Goal: Find specific fact: Find specific fact

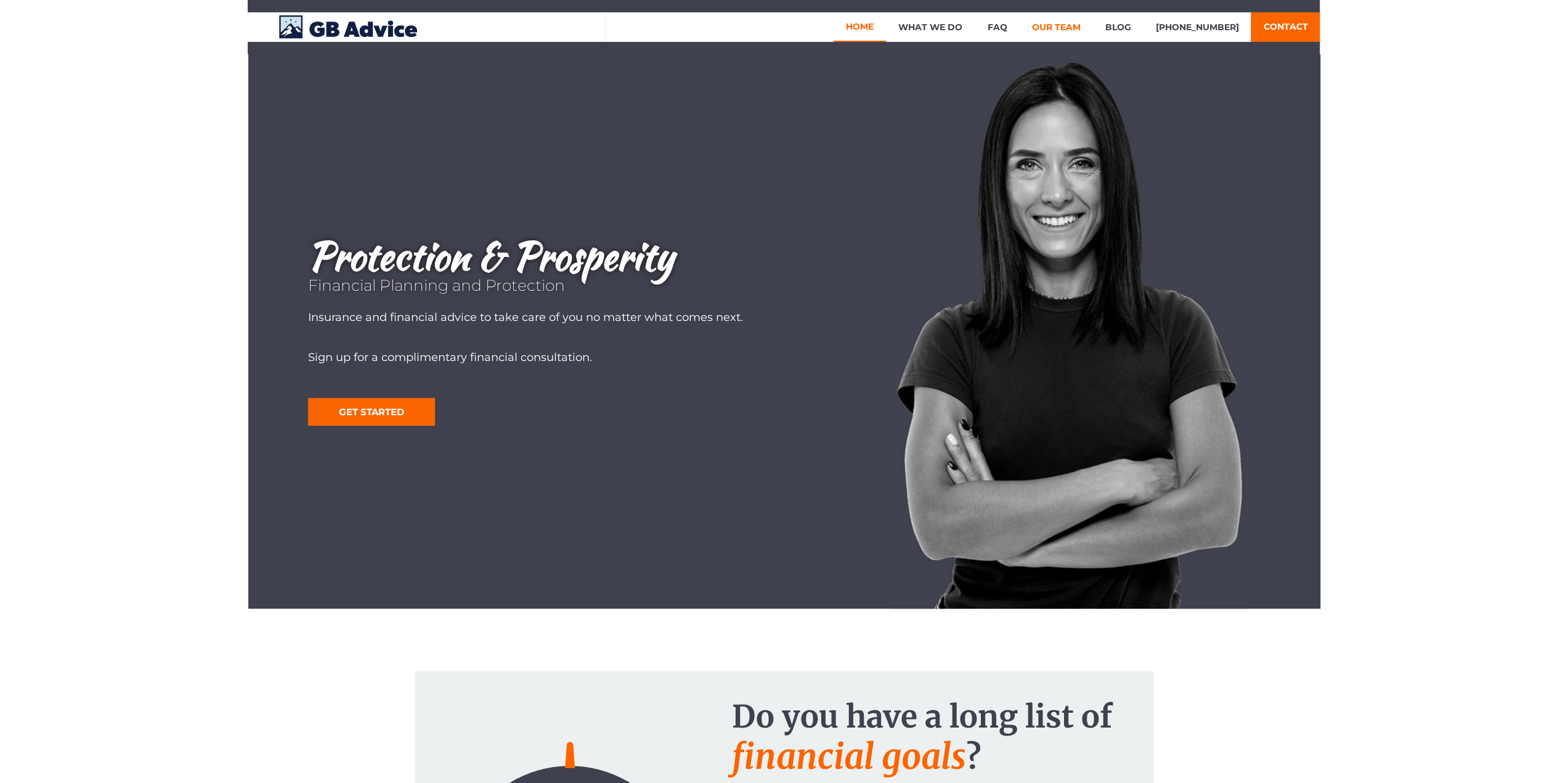
click at [1065, 29] on link "Our Team" at bounding box center [1055, 27] width 73 height 30
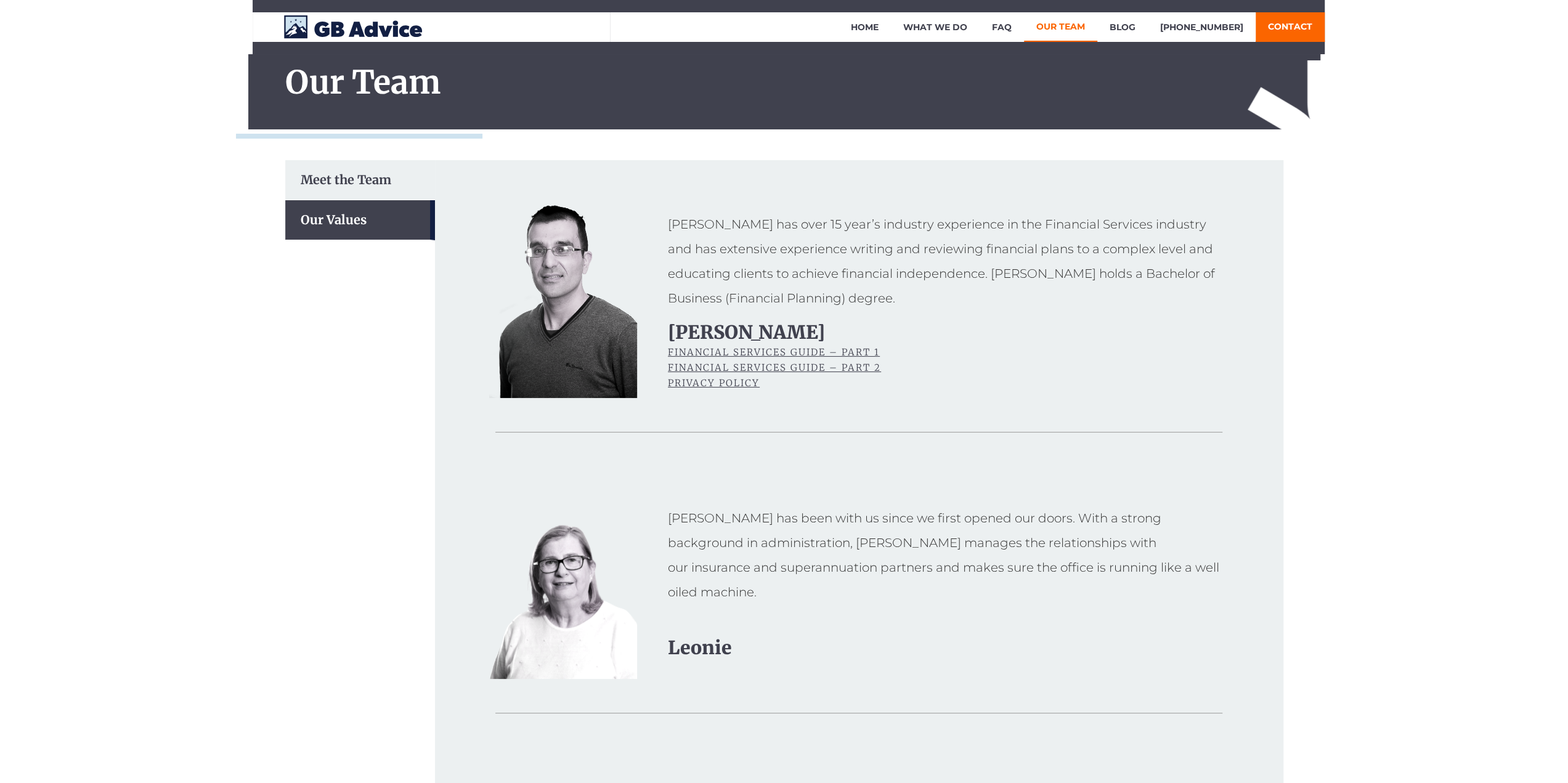
click at [822, 222] on div "Matthew has over 15 year’s industry experience in the Financial Services indust…" at bounding box center [948, 261] width 561 height 98
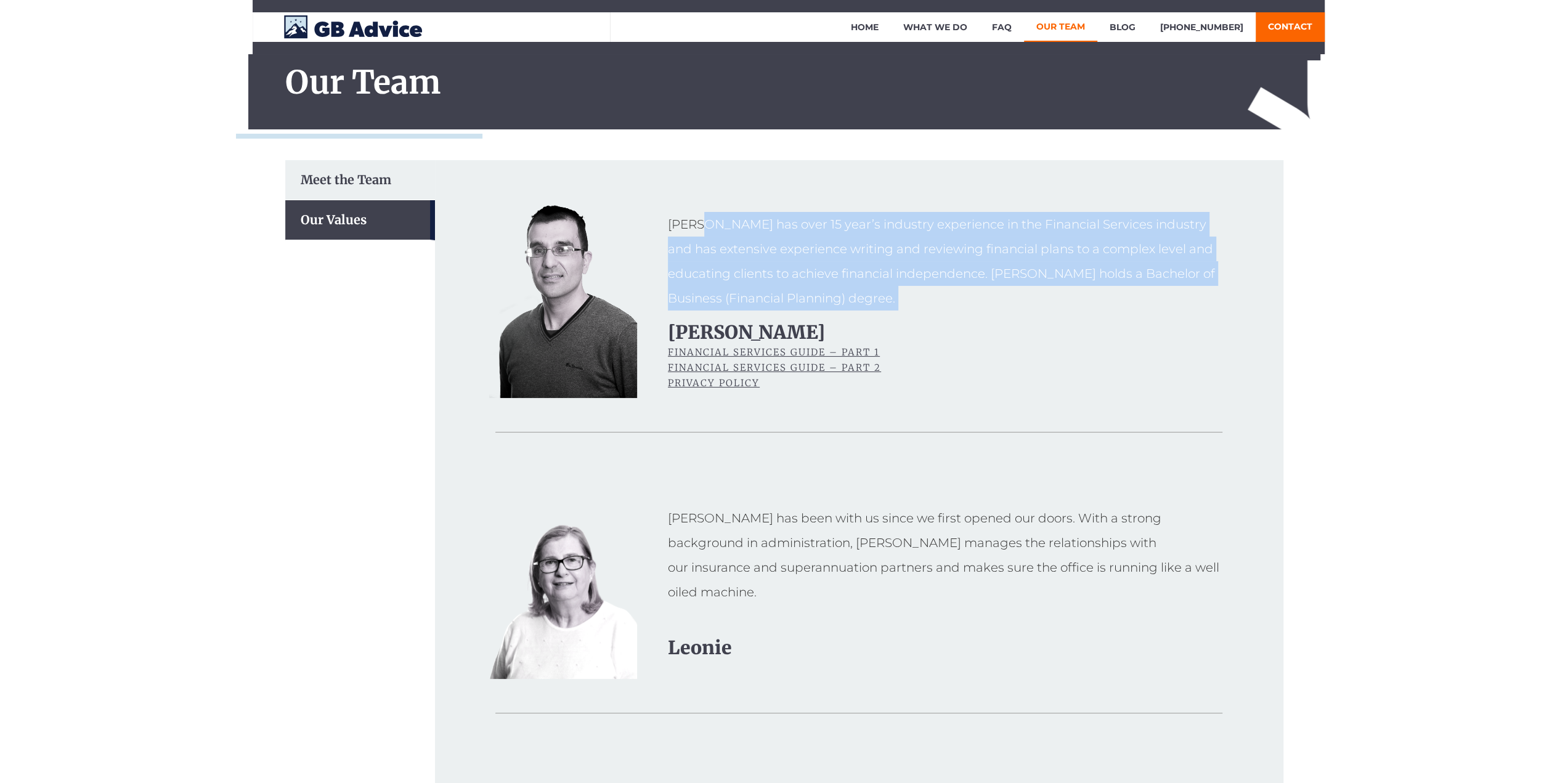
click at [825, 221] on div "Matthew has over 15 year’s industry experience in the Financial Services indust…" at bounding box center [948, 261] width 561 height 98
click at [1219, 255] on div "Matthew has over 15 year’s industry experience in the Financial Services indust…" at bounding box center [948, 261] width 561 height 98
click at [1110, 236] on div "Matthew has over 15 year’s industry experience in the Financial Services indust…" at bounding box center [948, 261] width 561 height 98
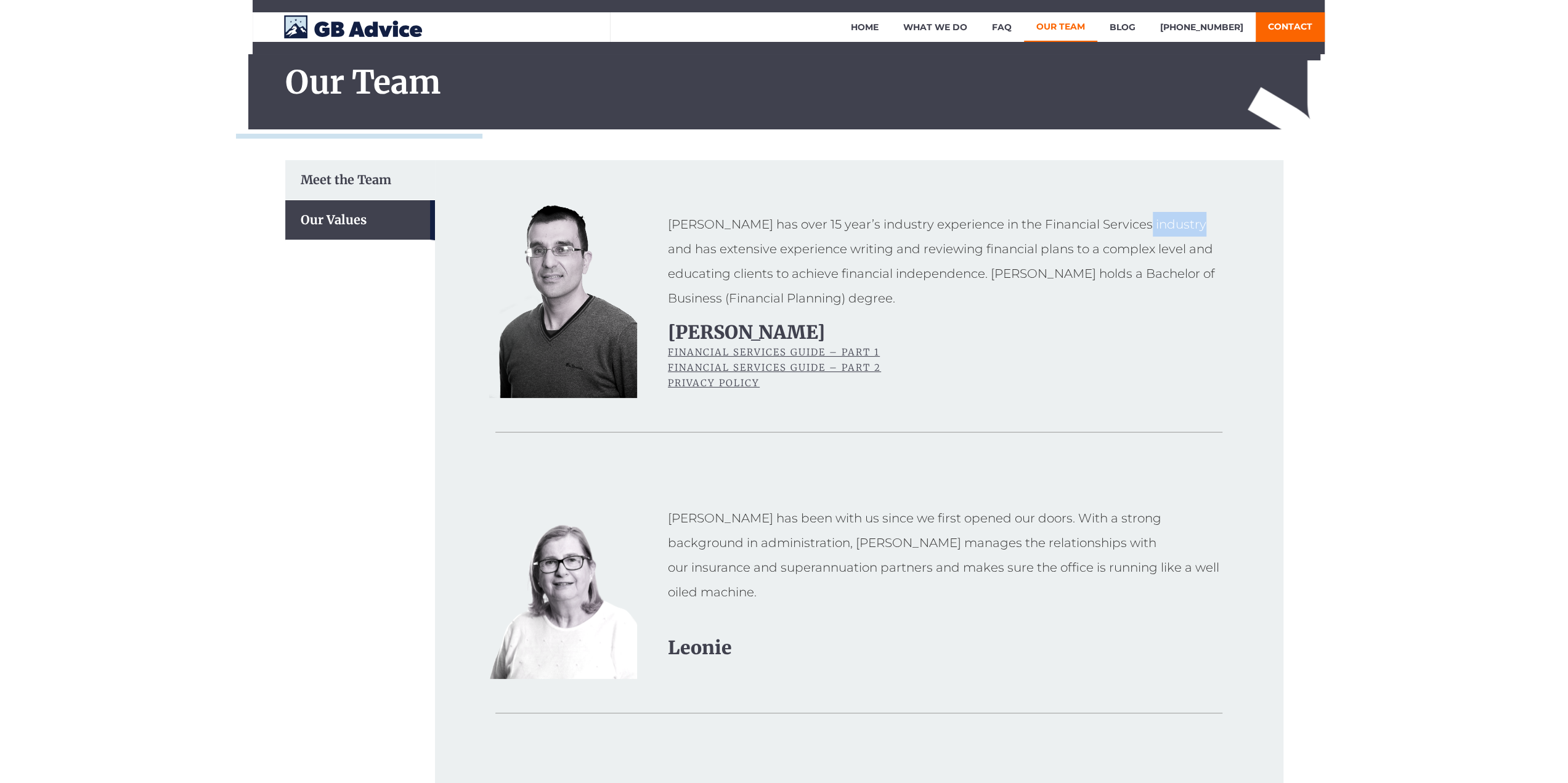
click at [1110, 236] on div "Matthew has over 15 year’s industry experience in the Financial Services indust…" at bounding box center [948, 261] width 561 height 98
click at [768, 282] on div "Matthew has over 15 year’s industry experience in the Financial Services indust…" at bounding box center [948, 261] width 561 height 98
click at [769, 280] on div "Matthew has over 15 year’s industry experience in the Financial Services indust…" at bounding box center [948, 261] width 561 height 98
click at [752, 250] on div "Matthew has over 15 year’s industry experience in the Financial Services indust…" at bounding box center [948, 261] width 561 height 98
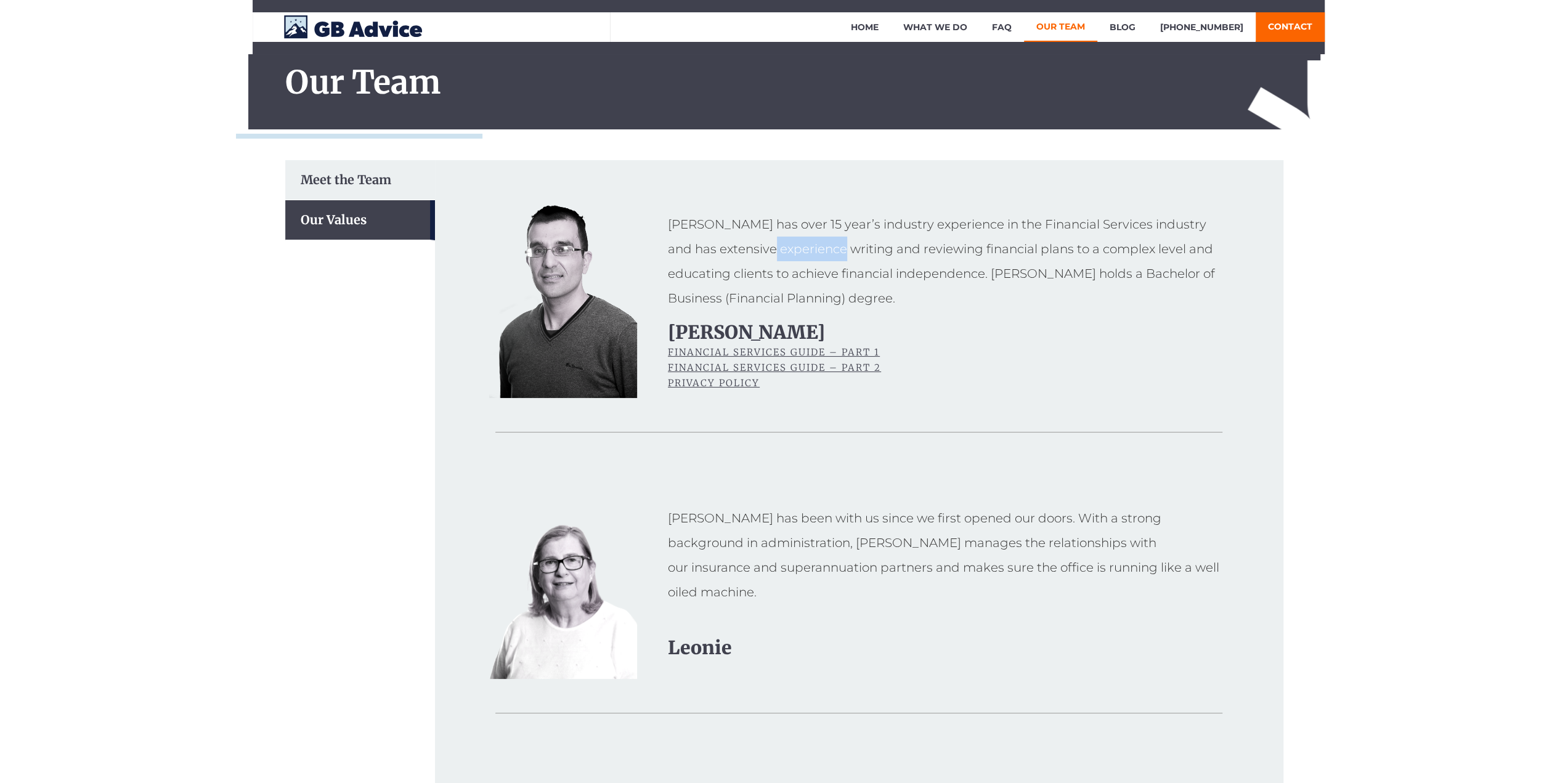
click at [752, 250] on div "Matthew has over 15 year’s industry experience in the Financial Services indust…" at bounding box center [948, 261] width 561 height 98
click at [1081, 34] on link "Our Team" at bounding box center [1060, 27] width 73 height 30
click at [891, 27] on link "Home" at bounding box center [865, 27] width 52 height 30
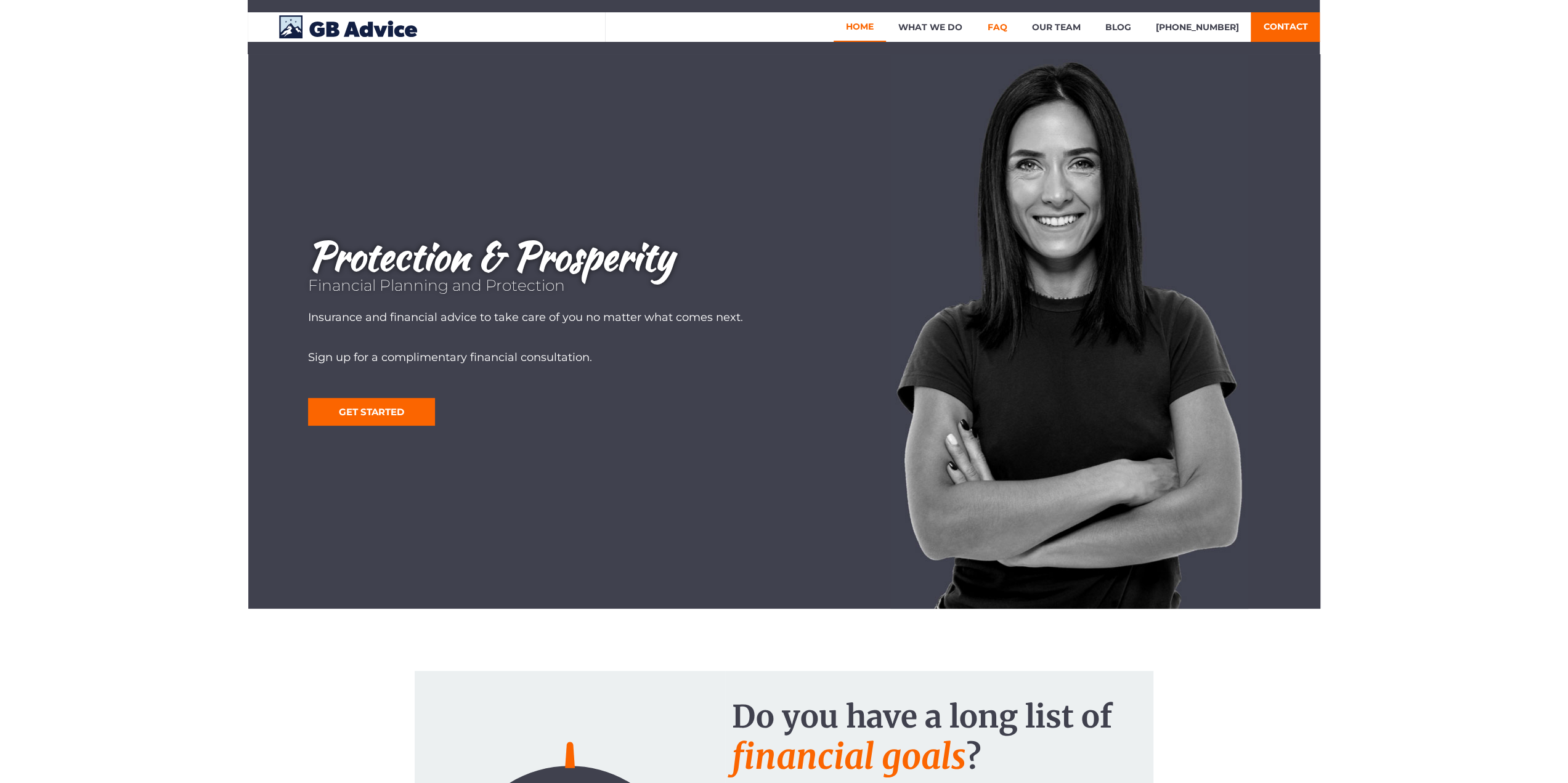
click at [1004, 30] on link "FAQ" at bounding box center [997, 27] width 44 height 30
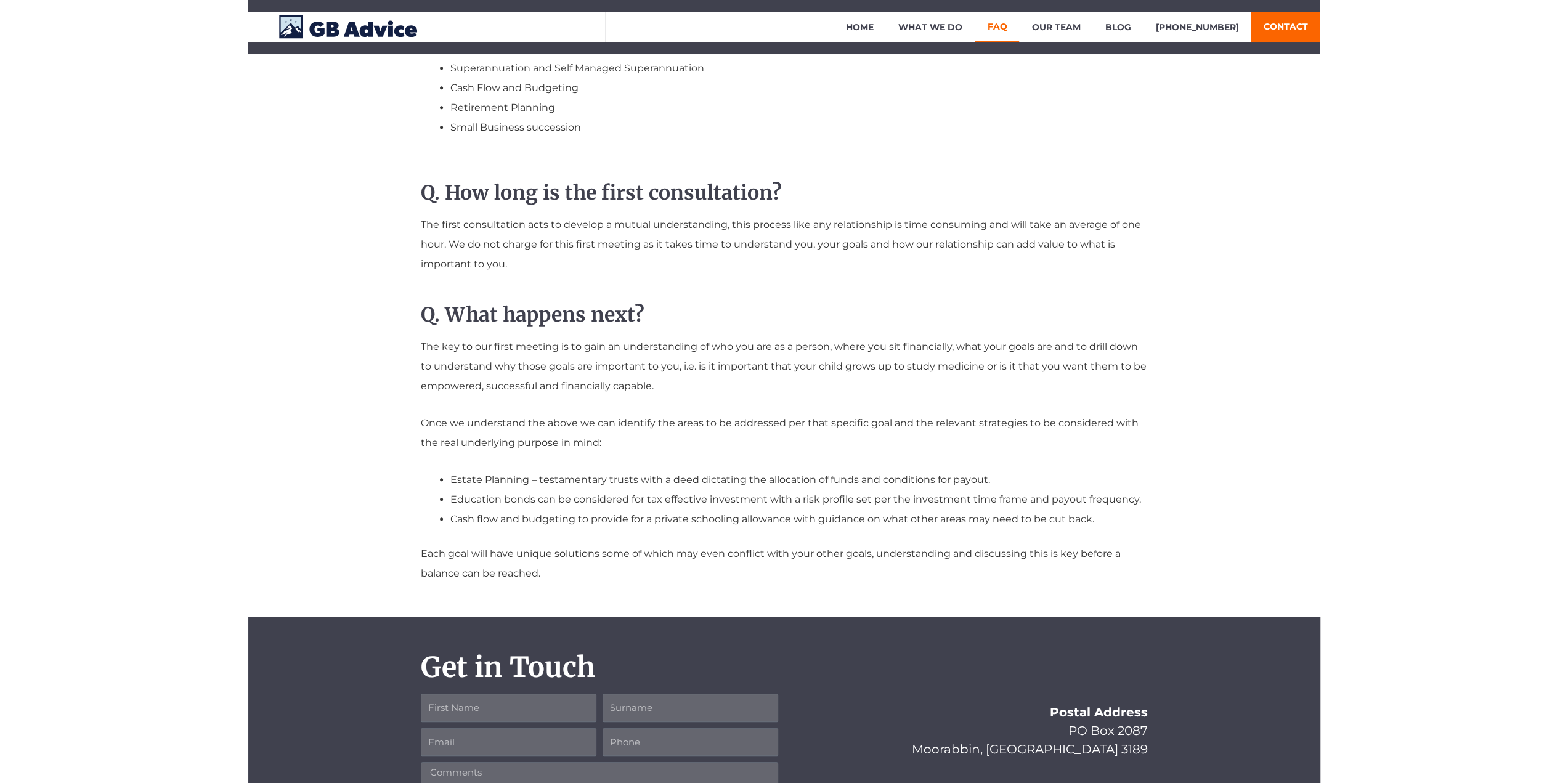
scroll to position [1101, 0]
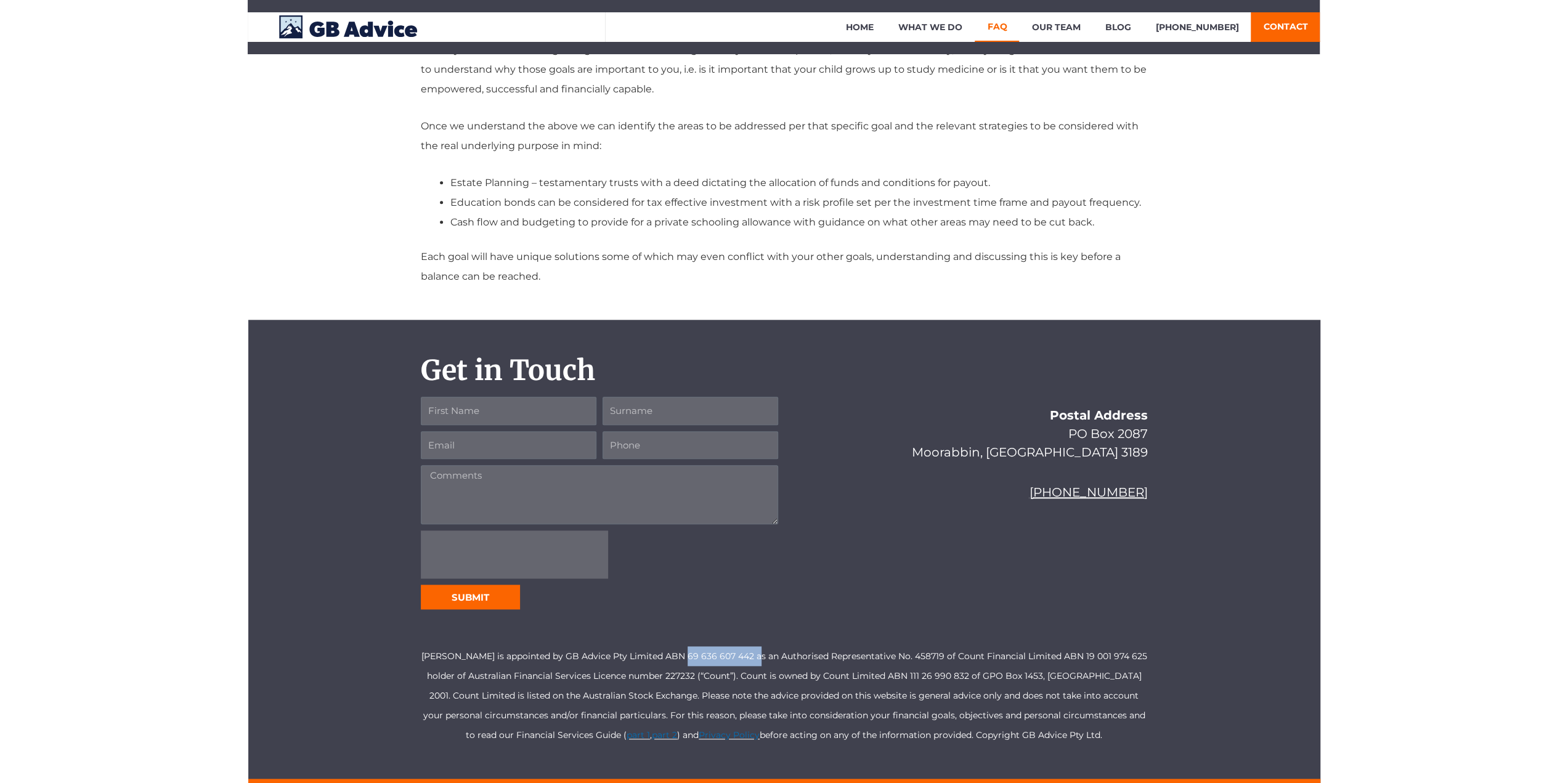
drag, startPoint x: 755, startPoint y: 653, endPoint x: 686, endPoint y: 655, distance: 69.0
click at [686, 655] on p "[PERSON_NAME] is appointed by GB Advice Pty Limited ABN 69 636 607 442 as an Au…" at bounding box center [784, 695] width 727 height 98
copy p "69 636 607 442"
